Goal: Use online tool/utility: Utilize a website feature to perform a specific function

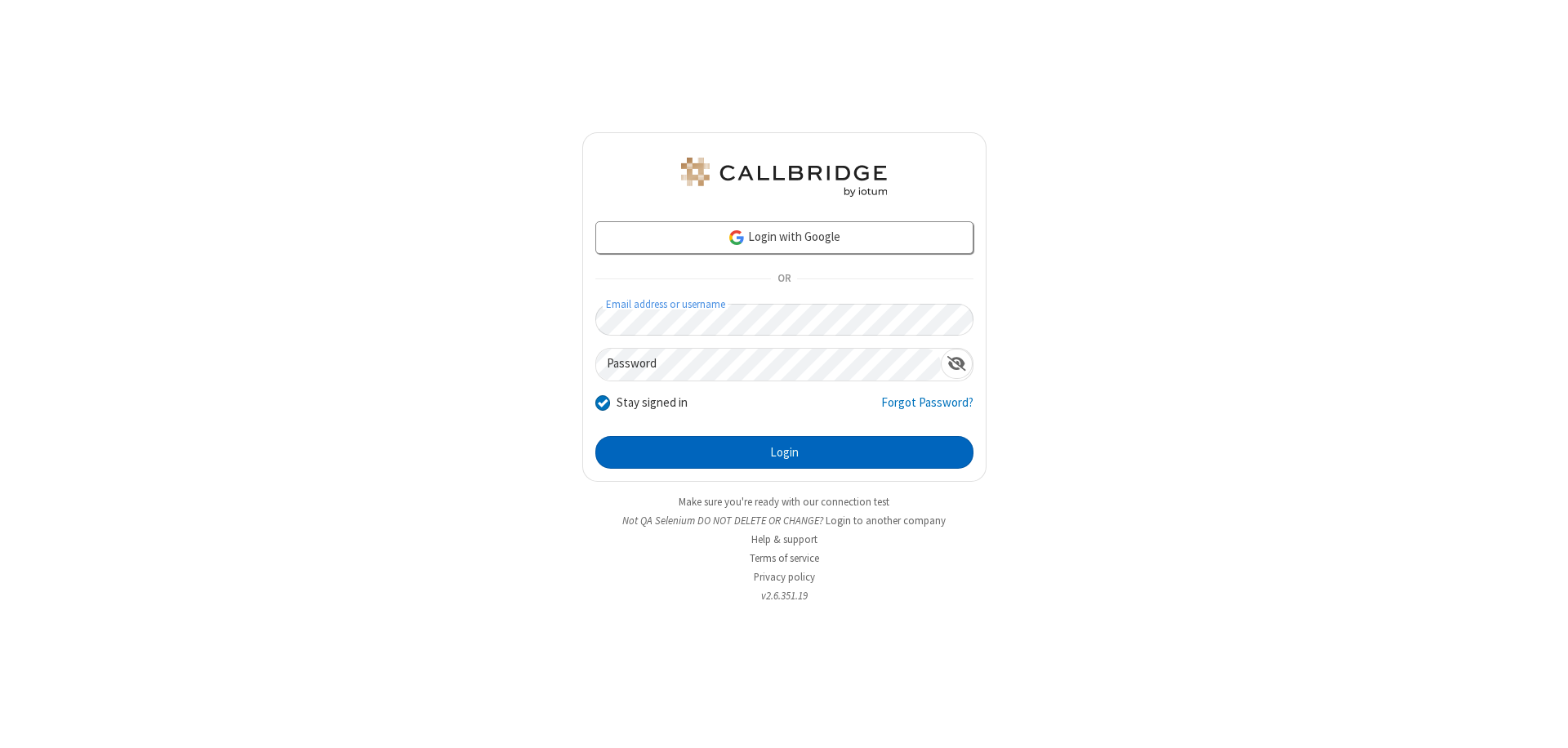
click at [784, 453] on button "Login" at bounding box center [784, 453] width 378 height 33
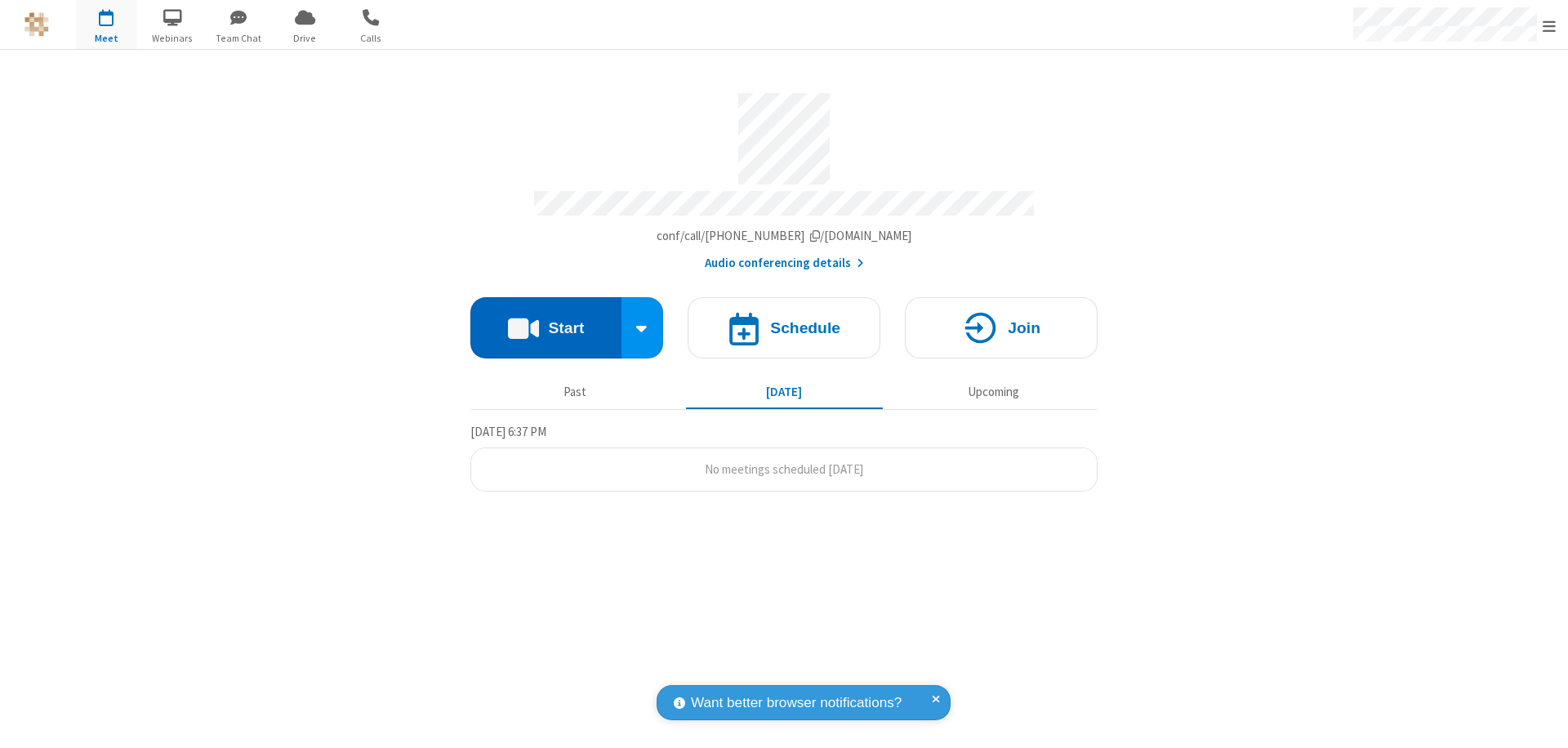
click at [545, 320] on button "Start" at bounding box center [546, 328] width 151 height 62
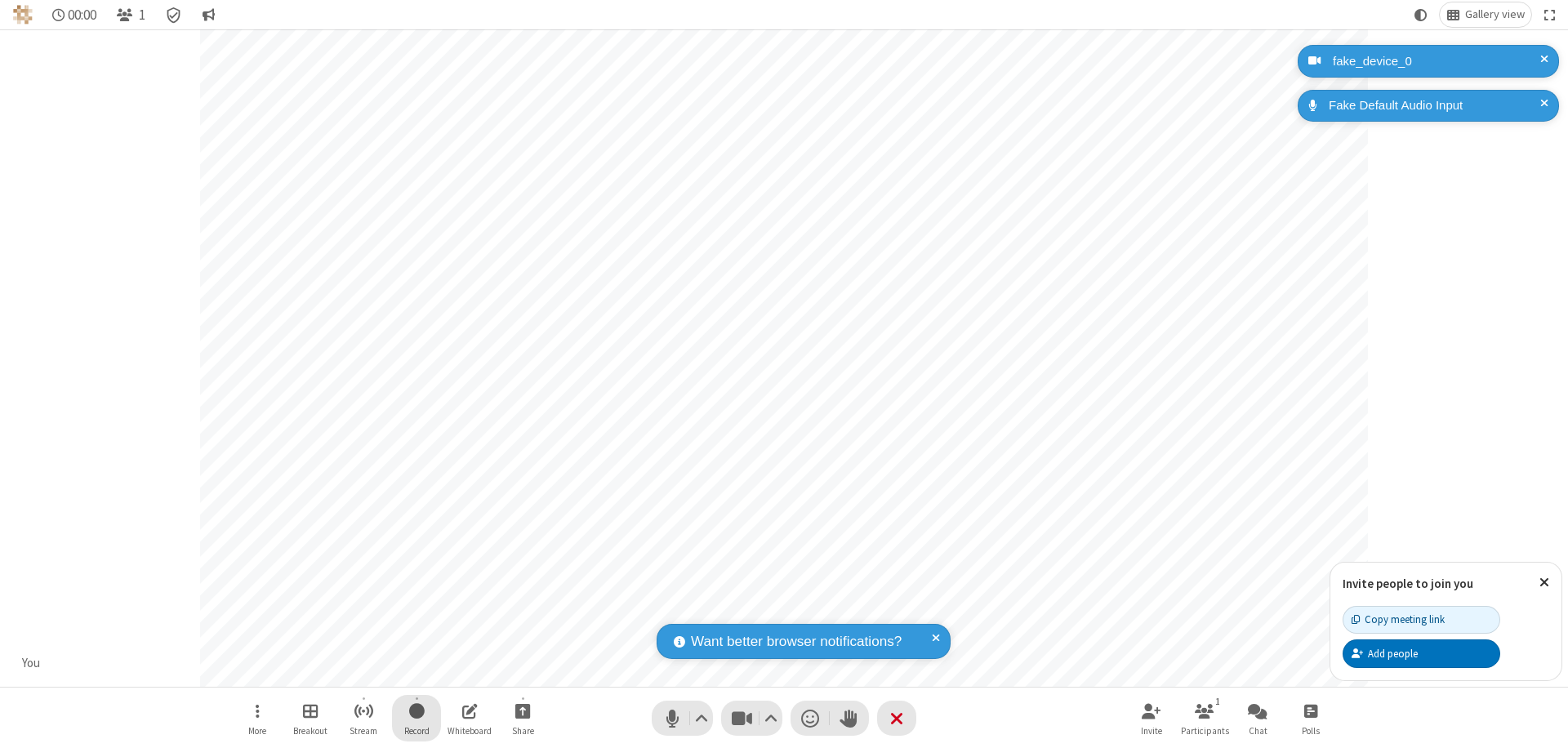
click at [417, 719] on span "Start recording" at bounding box center [417, 711] width 16 height 20
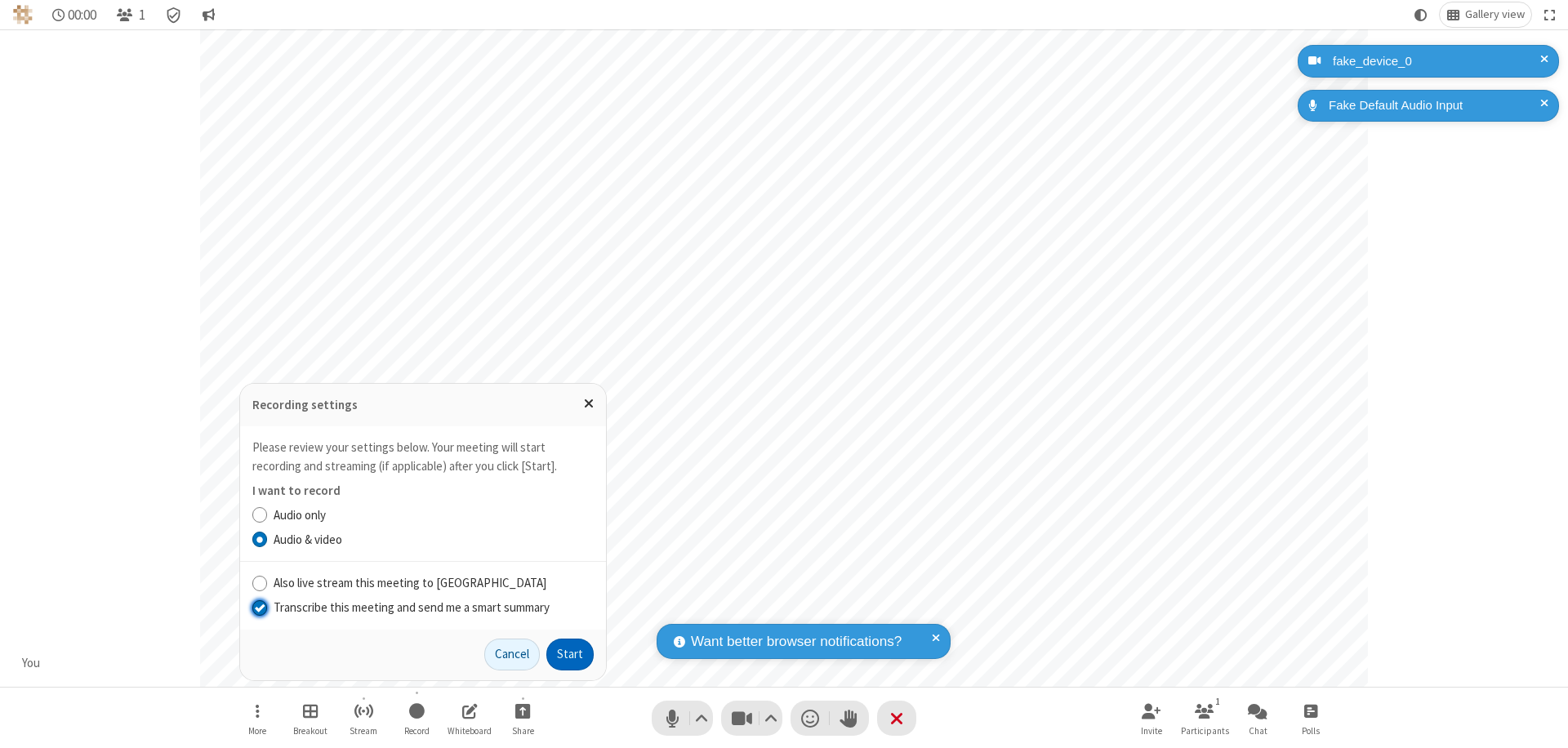
click at [259, 607] on input "Transcribe this meeting and send me a smart summary" at bounding box center [259, 607] width 16 height 17
click at [570, 654] on button "Start" at bounding box center [570, 655] width 48 height 33
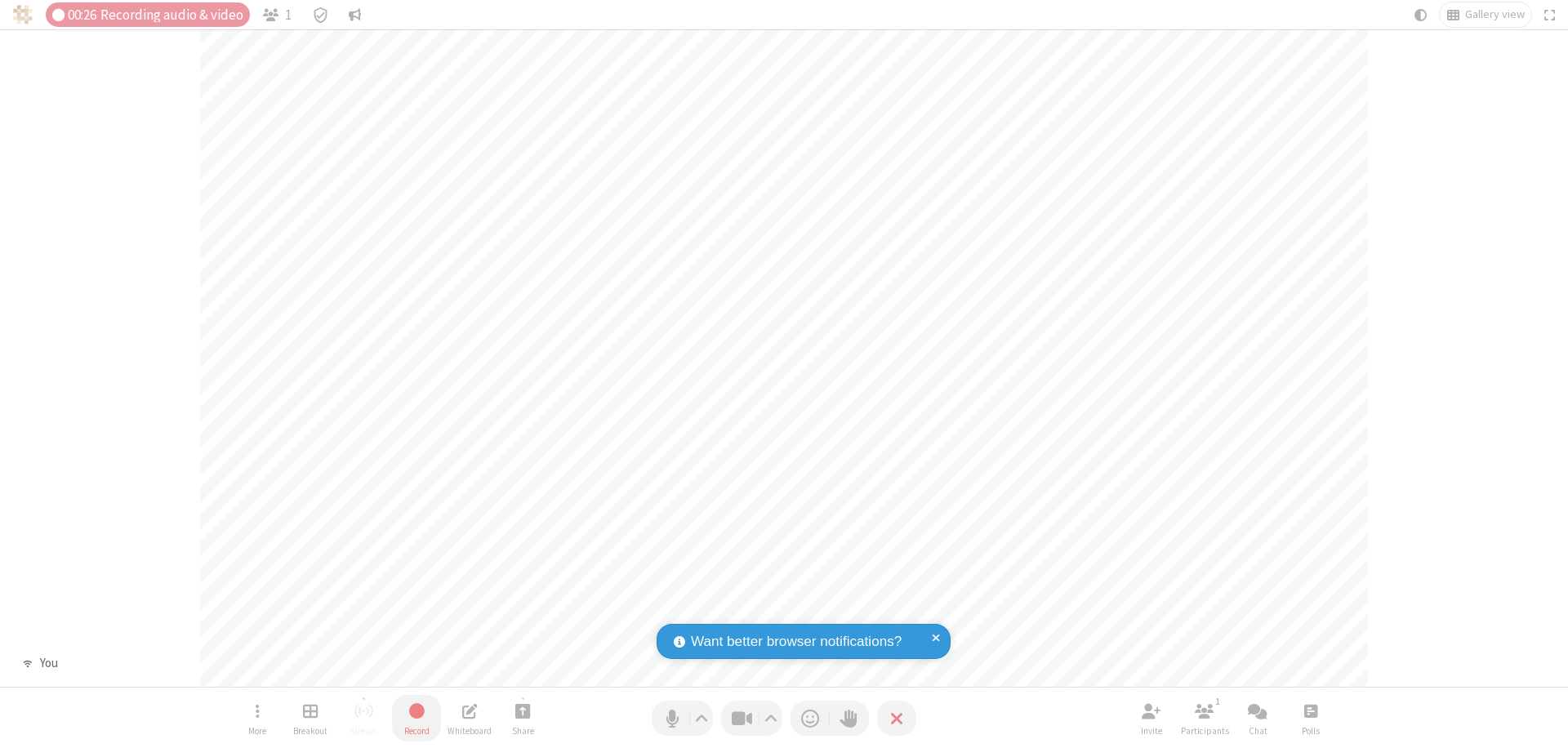
click at [417, 719] on span "Stop recording" at bounding box center [417, 711] width 18 height 20
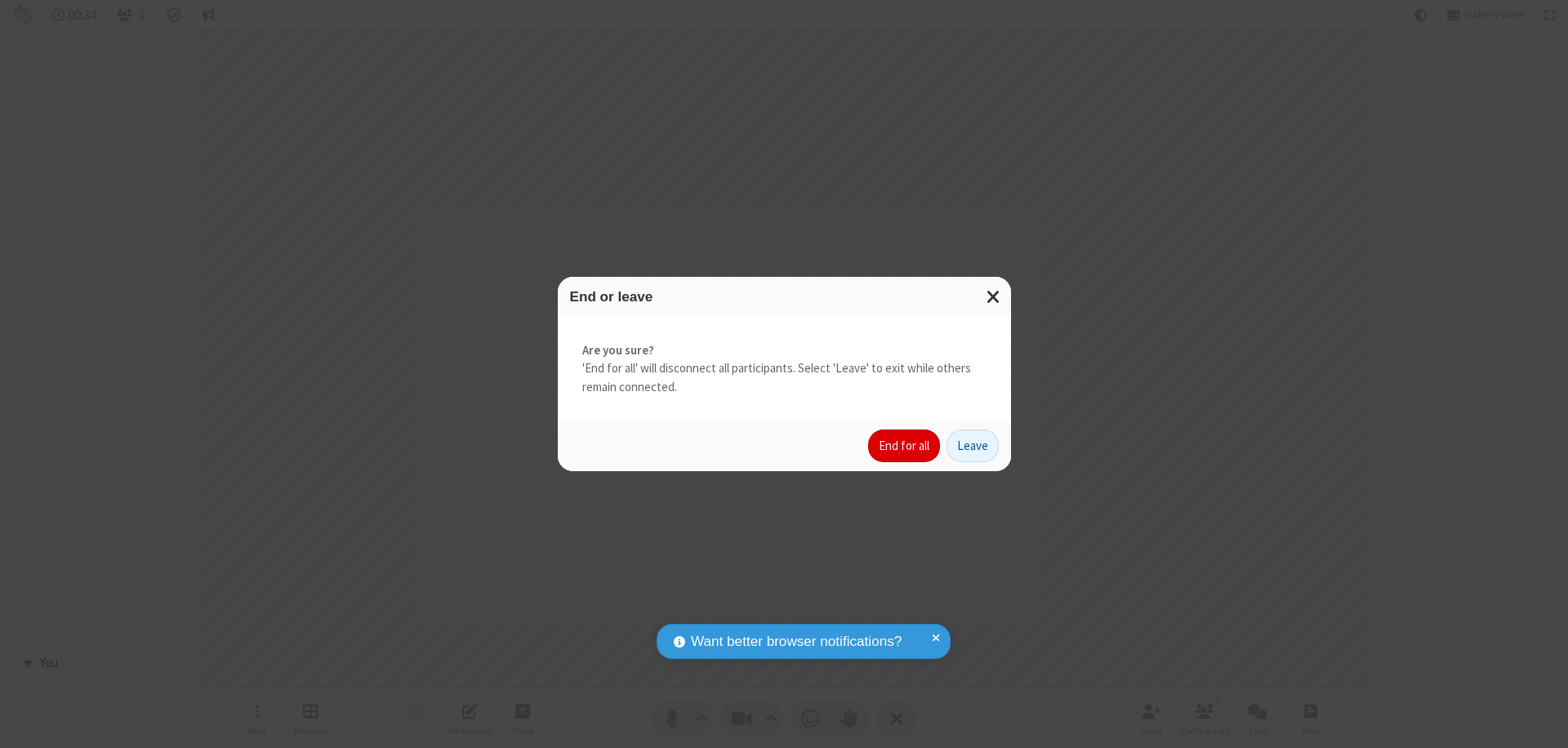
click at [905, 446] on button "End for all" at bounding box center [904, 446] width 72 height 33
